Goal: Obtain resource: Obtain resource

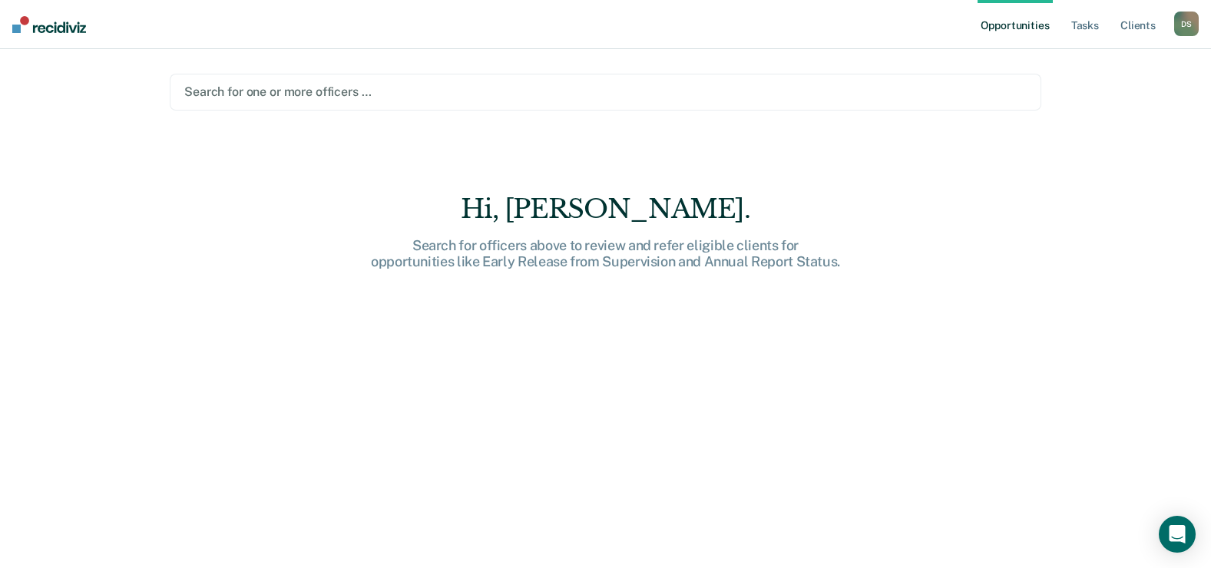
click at [72, 33] on nav "Opportunities Tasks Client s [PERSON_NAME] D S Profile How it works Log Out" at bounding box center [605, 24] width 1211 height 49
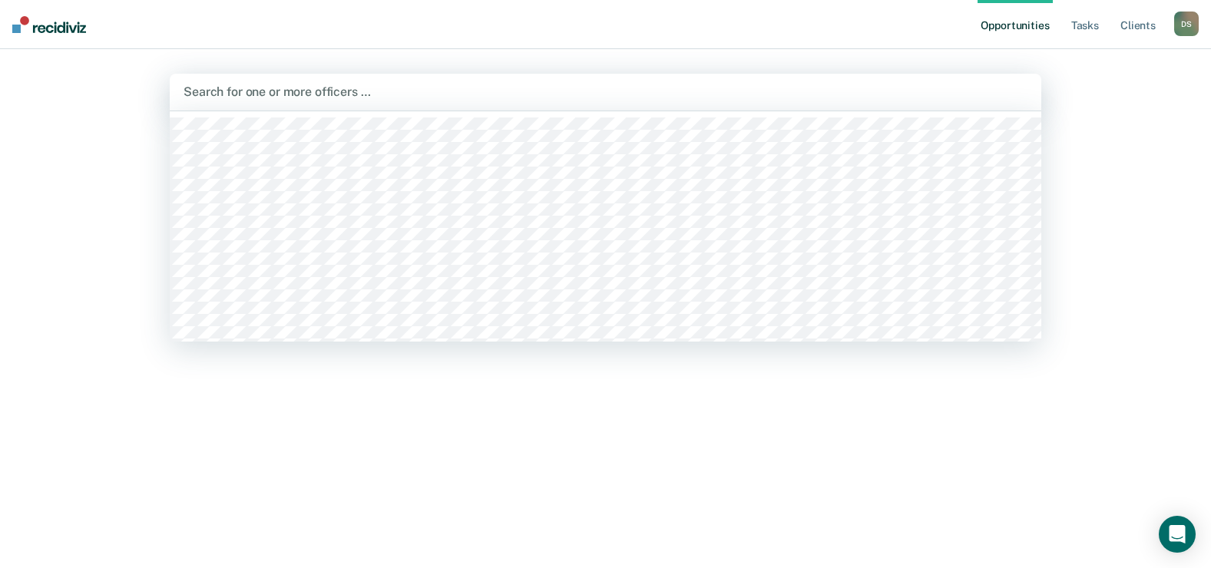
click at [269, 94] on div at bounding box center [606, 92] width 844 height 18
type input "[PERSON_NAME]"
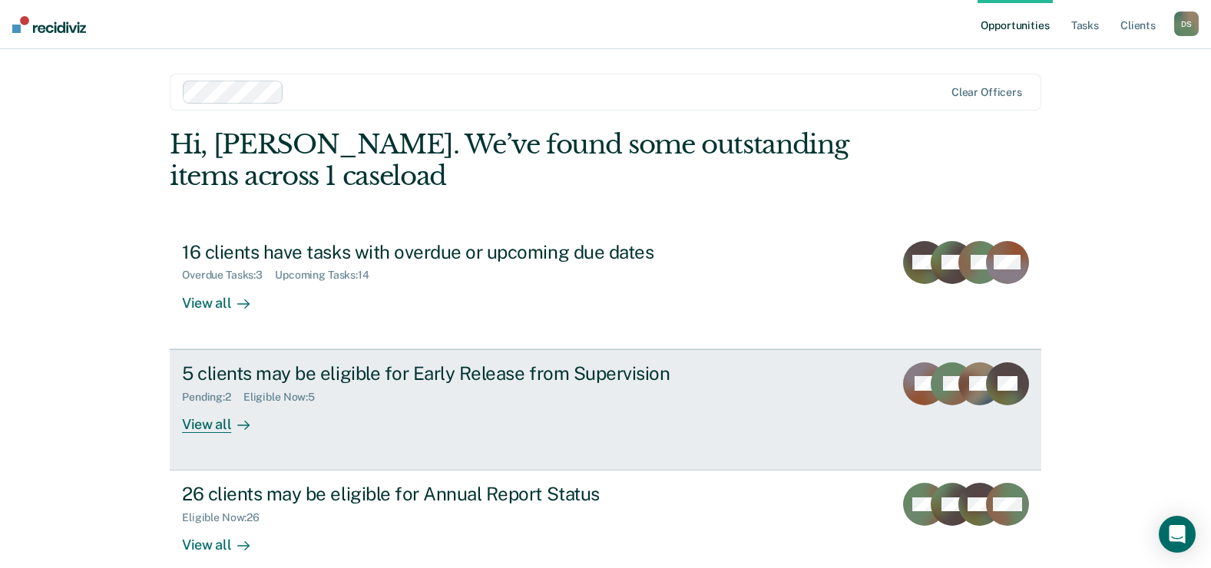
click at [238, 375] on div "5 clients may be eligible for Early Release from Supervision" at bounding box center [451, 373] width 539 height 22
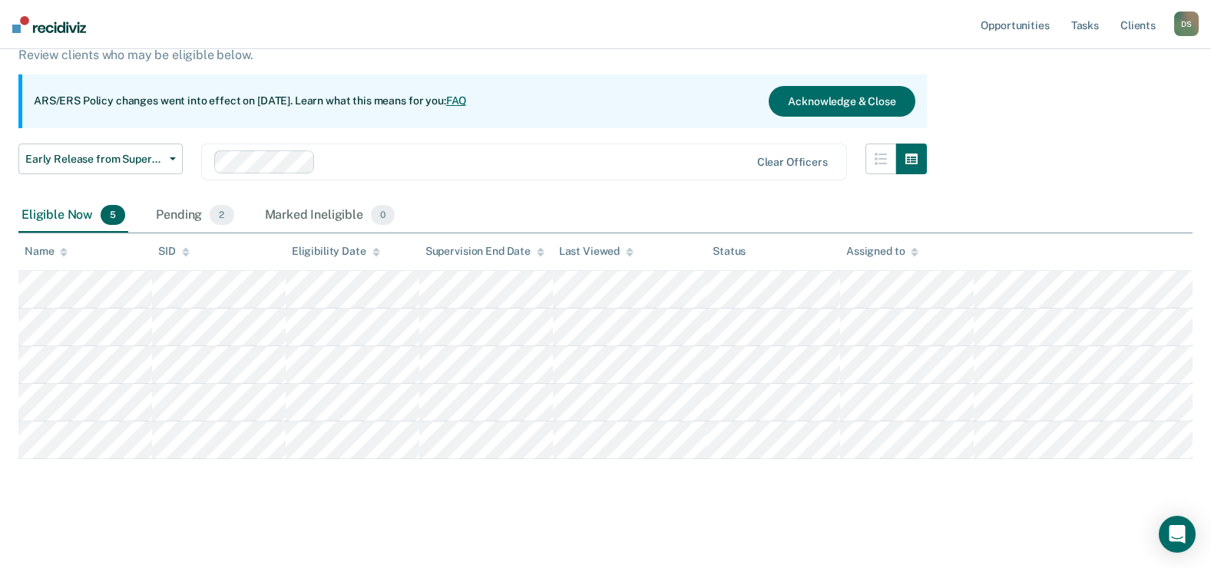
scroll to position [118, 0]
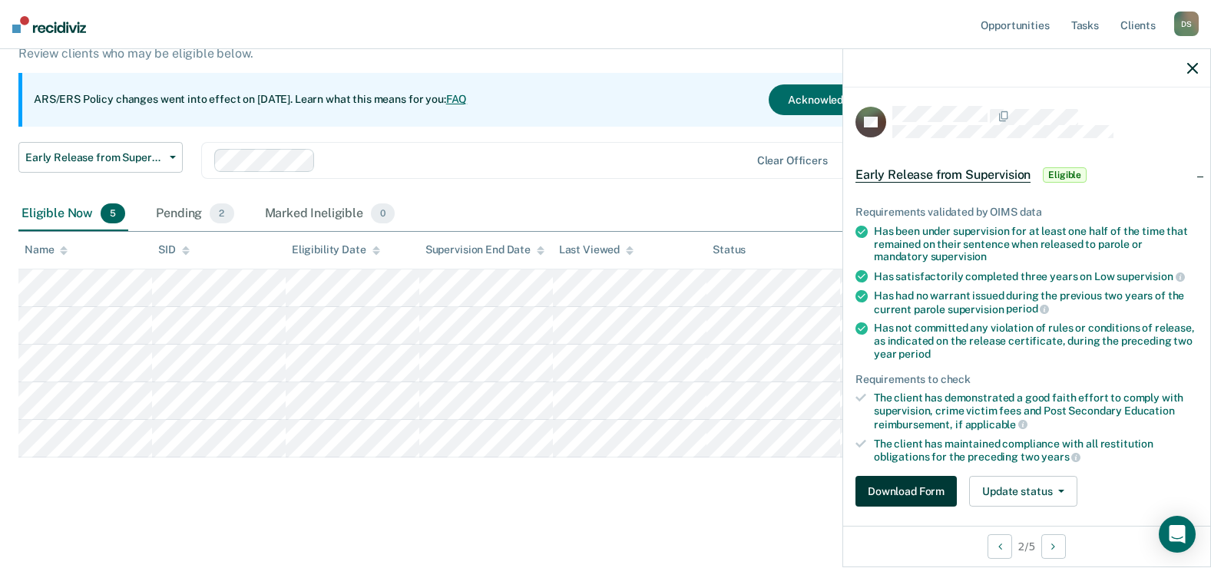
click at [908, 489] on button "Download Form" at bounding box center [905, 491] width 101 height 31
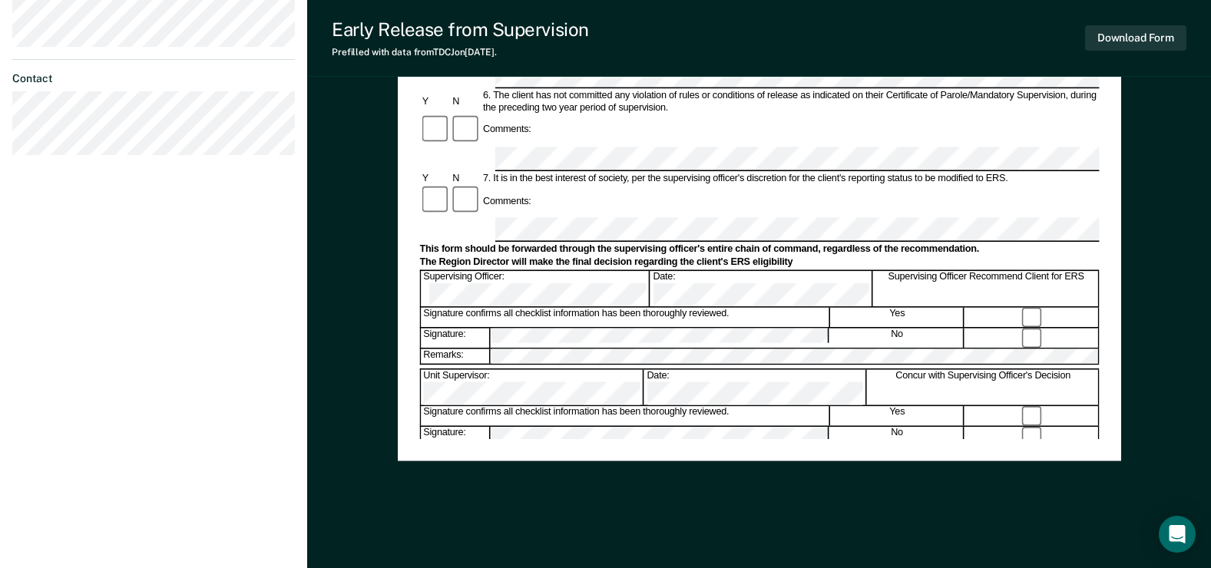
scroll to position [622, 0]
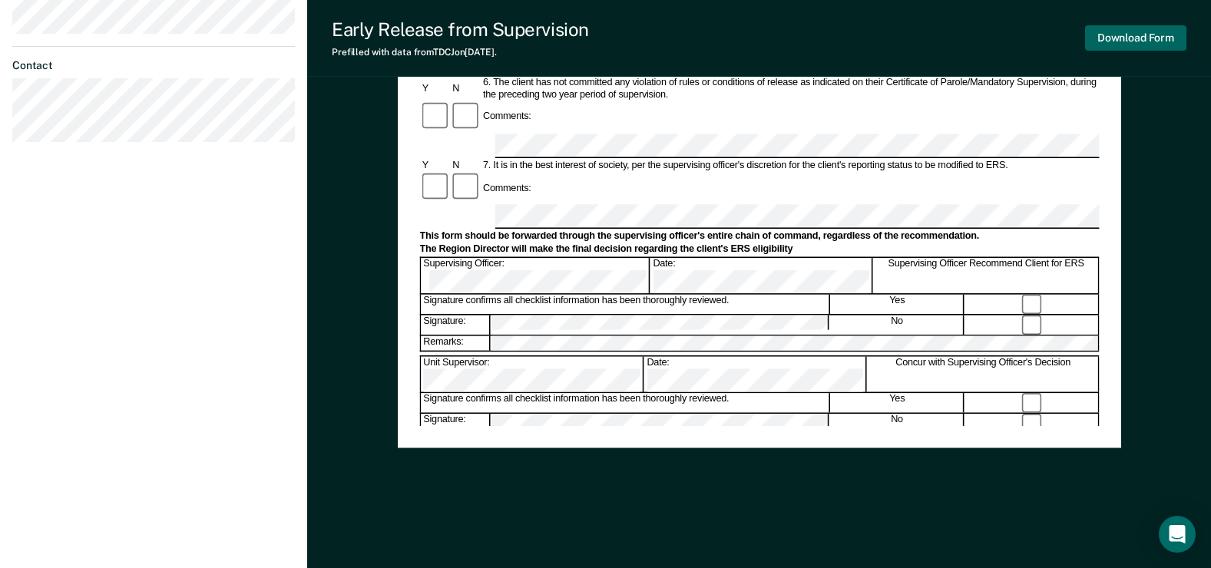
click at [1170, 36] on button "Download Form" at bounding box center [1135, 37] width 101 height 25
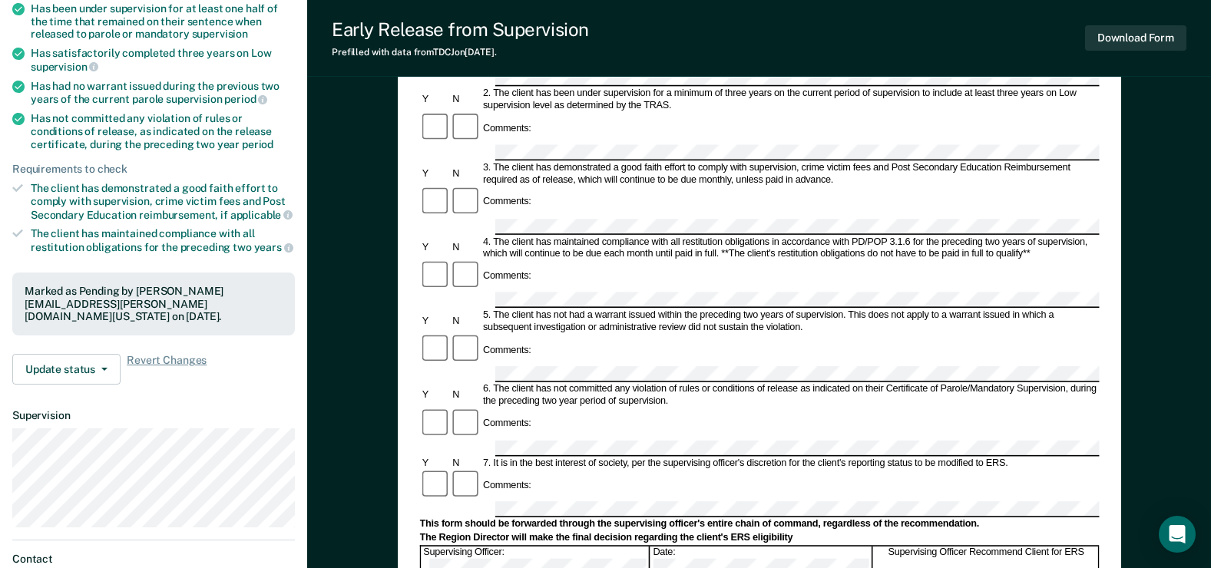
scroll to position [0, 0]
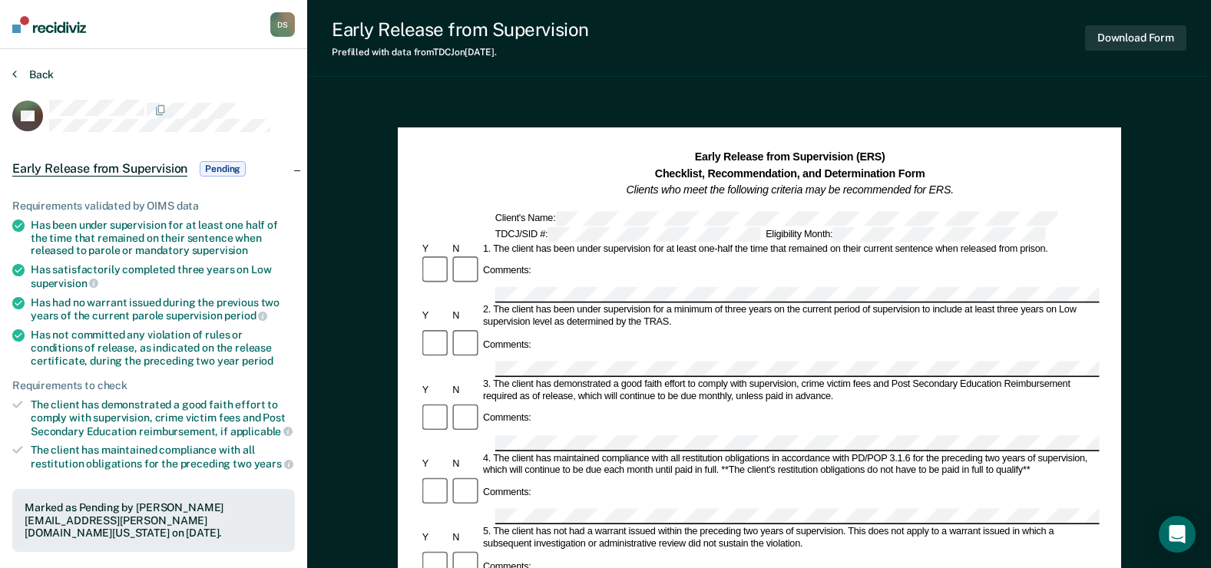
click at [45, 76] on button "Back" at bounding box center [32, 75] width 41 height 14
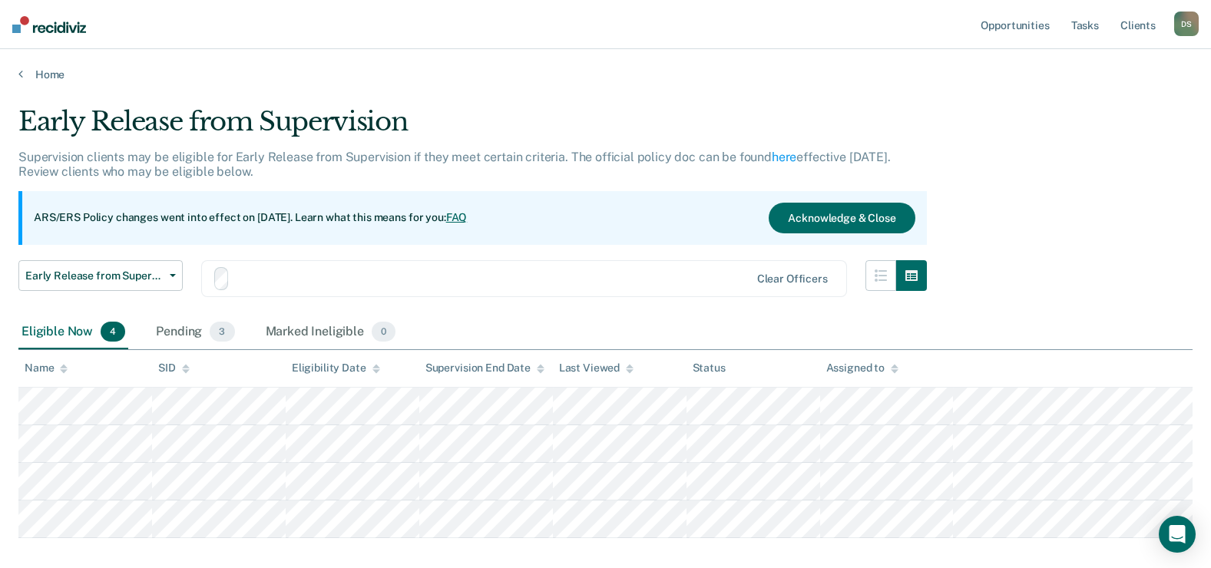
scroll to position [81, 0]
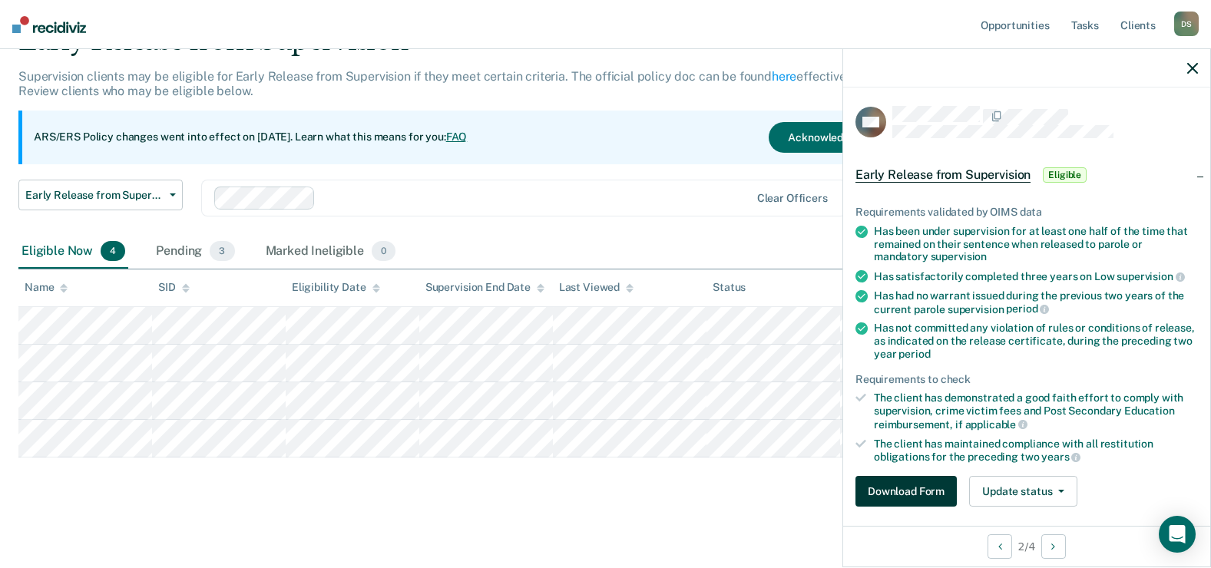
click at [914, 489] on button "Download Form" at bounding box center [905, 491] width 101 height 31
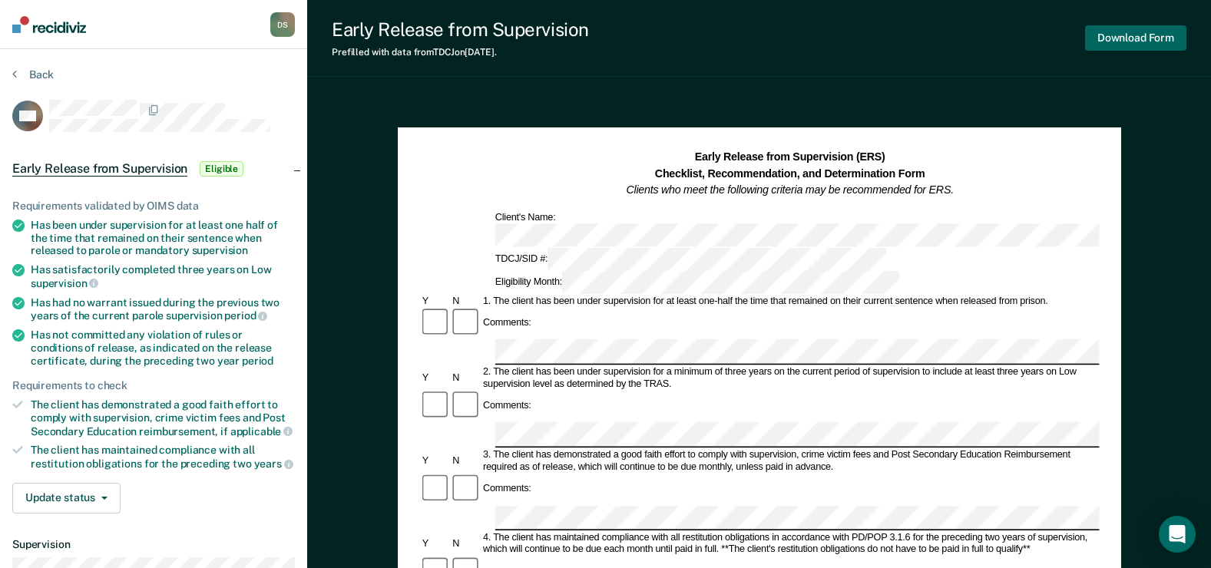
click at [1141, 39] on button "Download Form" at bounding box center [1135, 37] width 101 height 25
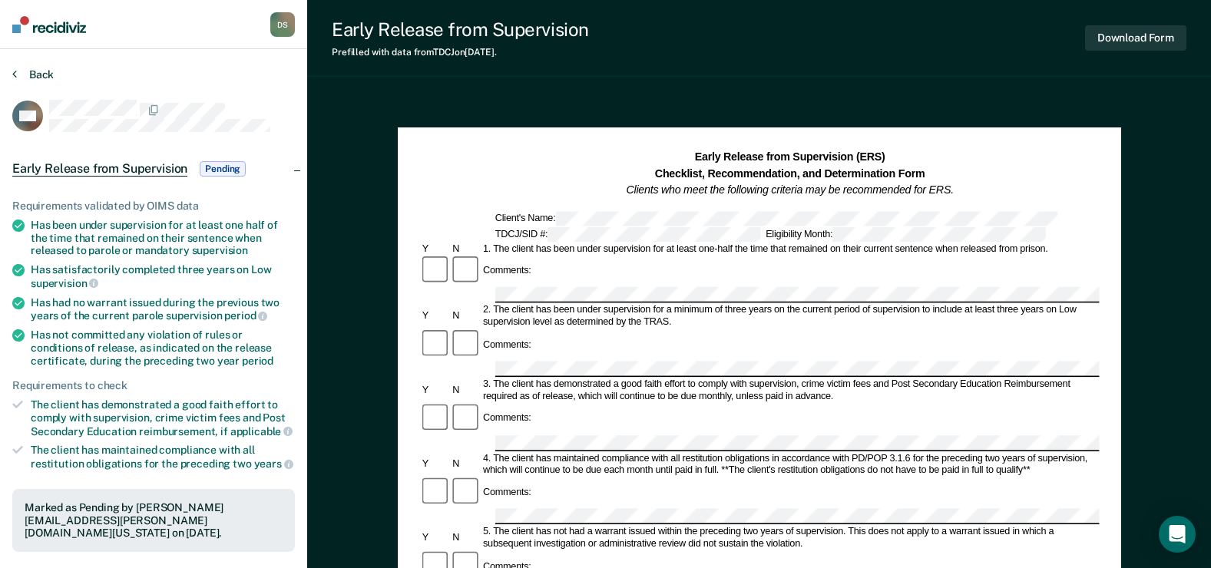
click at [42, 75] on button "Back" at bounding box center [32, 75] width 41 height 14
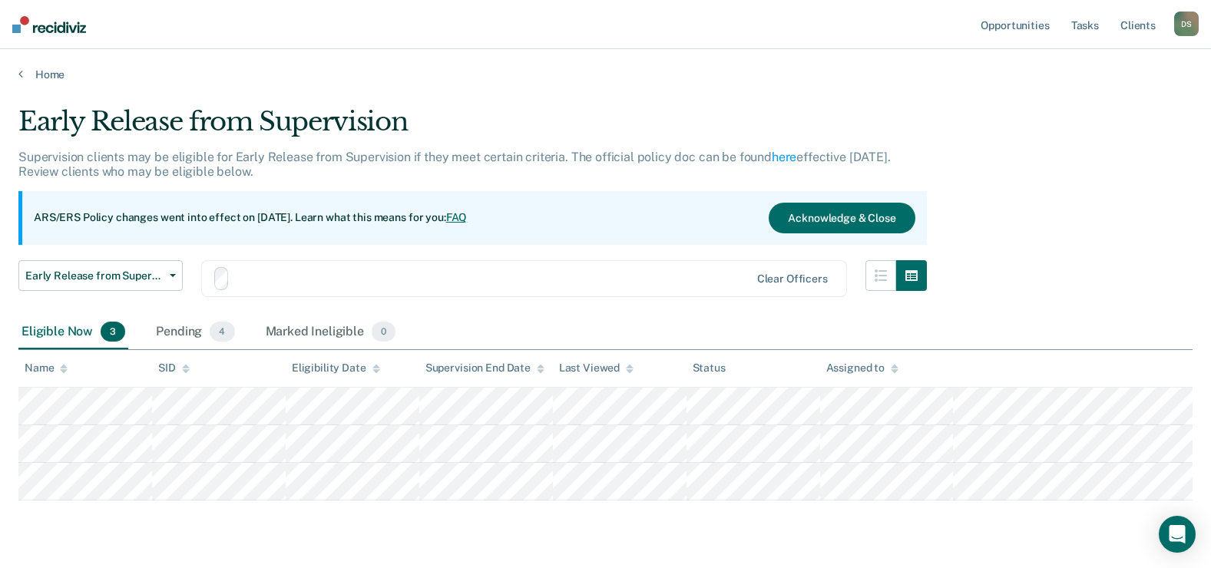
scroll to position [43, 0]
